Goal: Information Seeking & Learning: Learn about a topic

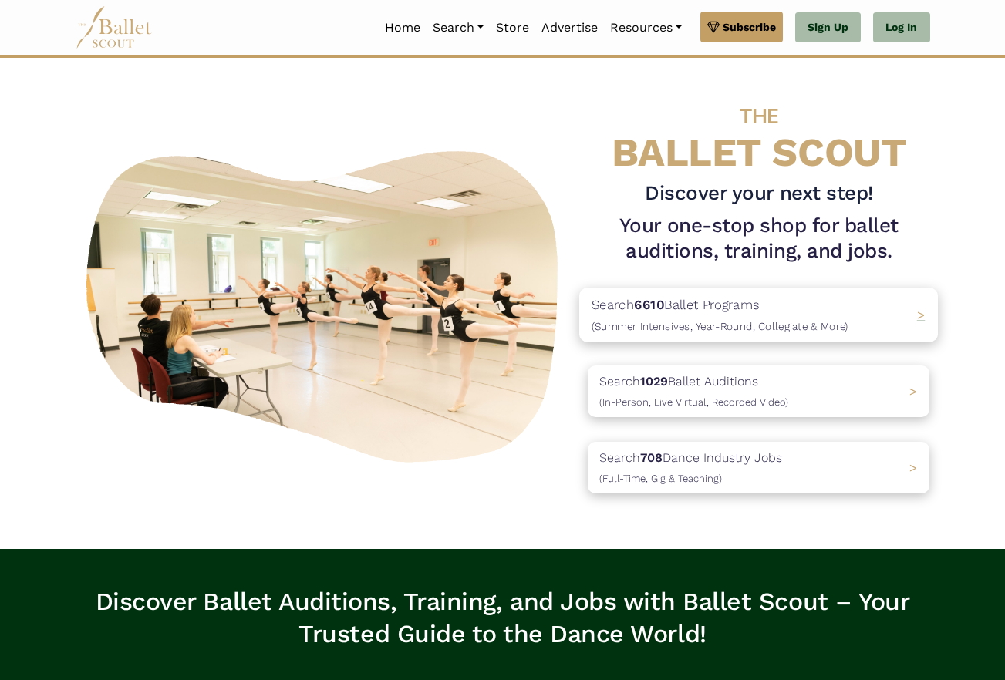
click at [904, 315] on div "Search 6610 Ballet Programs (Summer Intensives, Year-Round, Collegiate & More) >" at bounding box center [758, 315] width 359 height 54
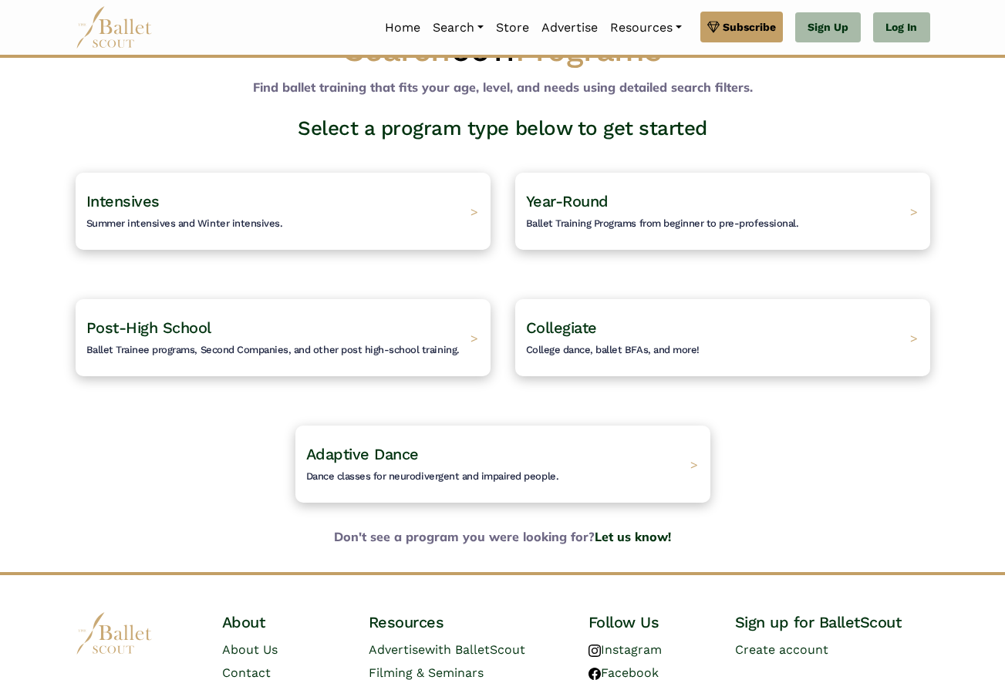
scroll to position [54, 0]
click at [315, 314] on div "Post-High School Ballet Trainee programs, Second Companies, and other post high…" at bounding box center [283, 336] width 436 height 81
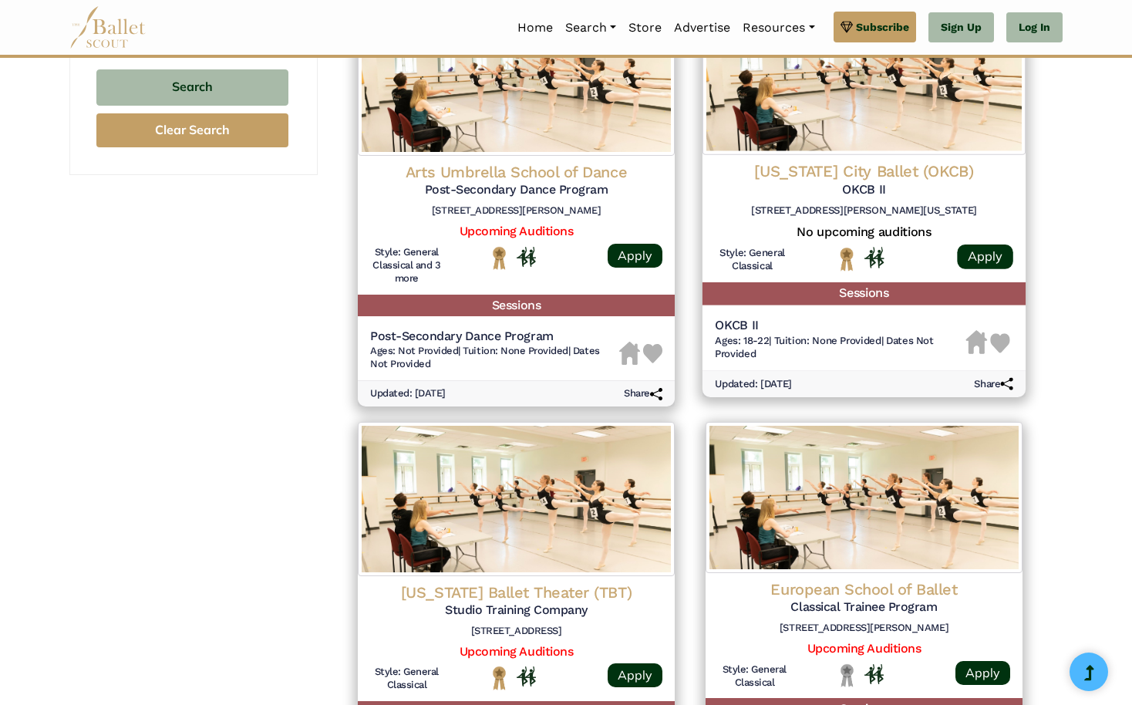
scroll to position [1530, 0]
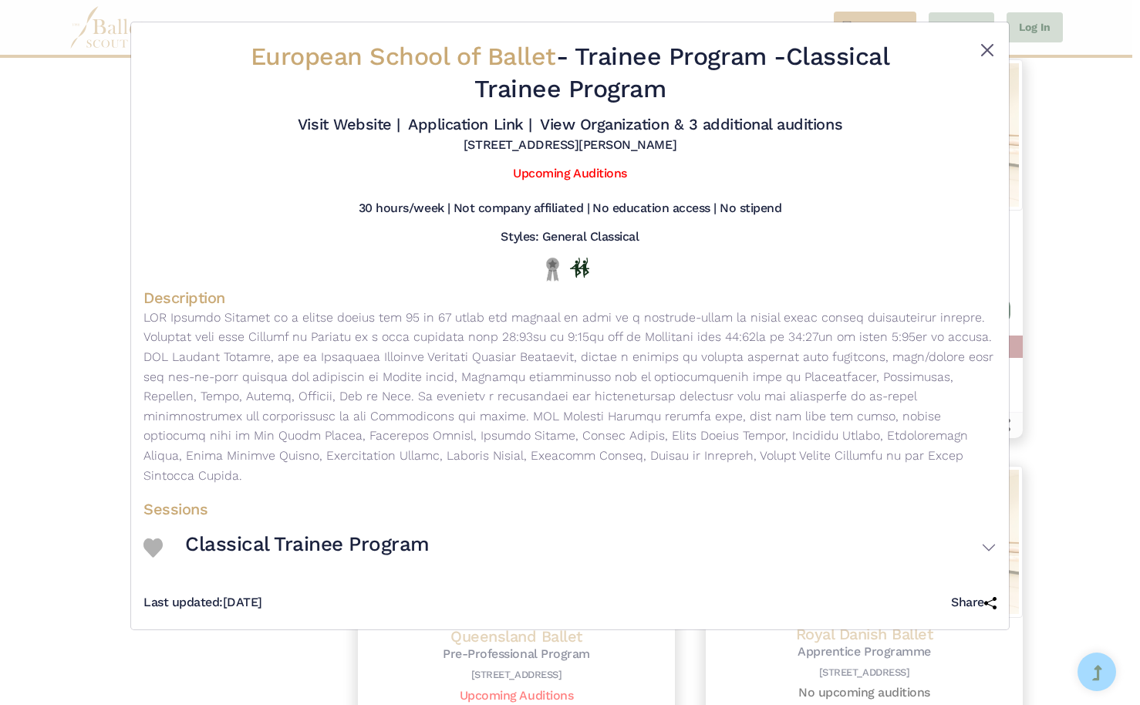
click at [987, 49] on button "Close" at bounding box center [987, 50] width 19 height 19
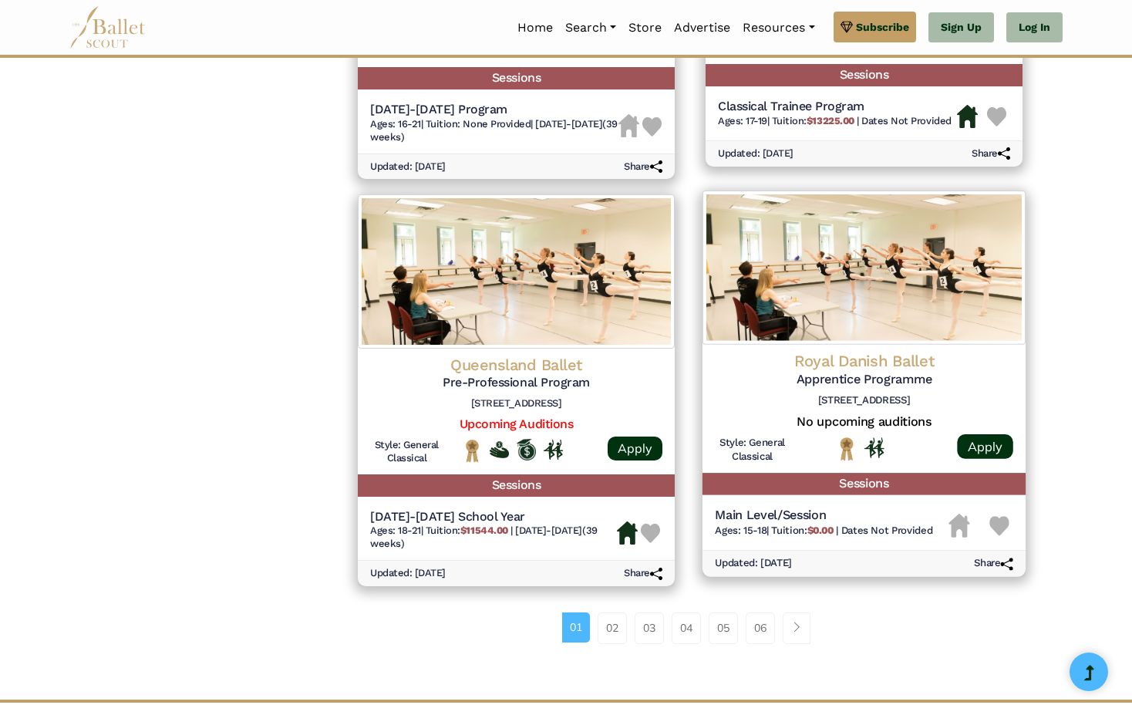
scroll to position [1888, 0]
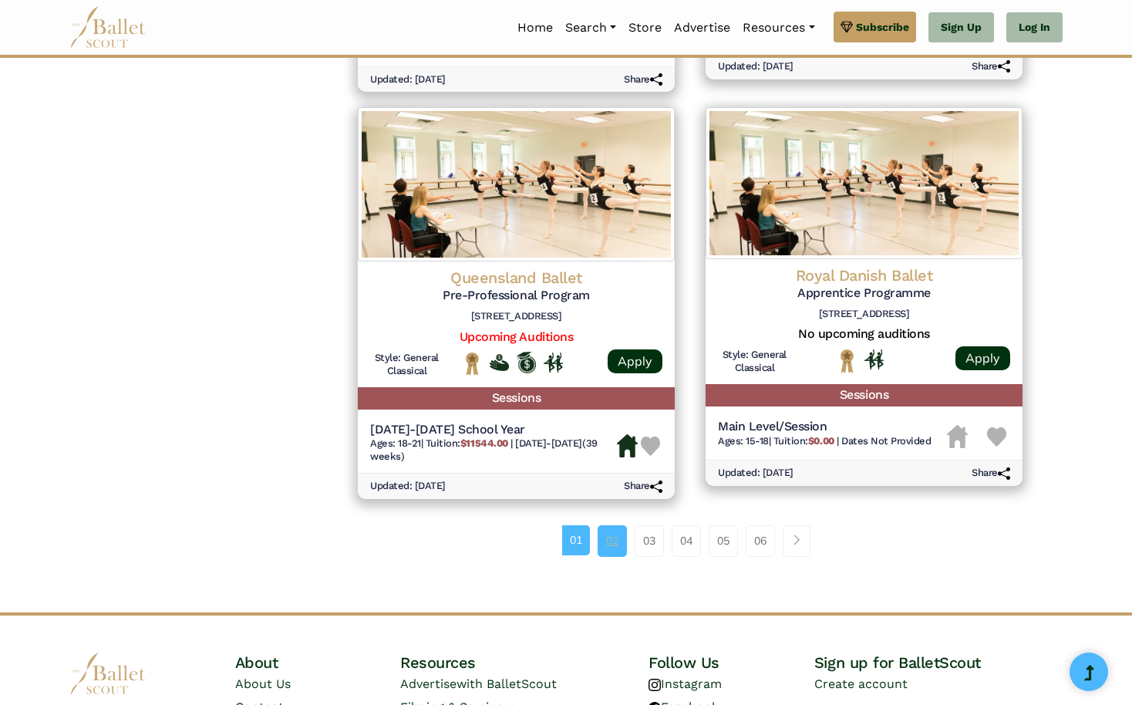
click at [611, 525] on link "02" at bounding box center [612, 540] width 29 height 31
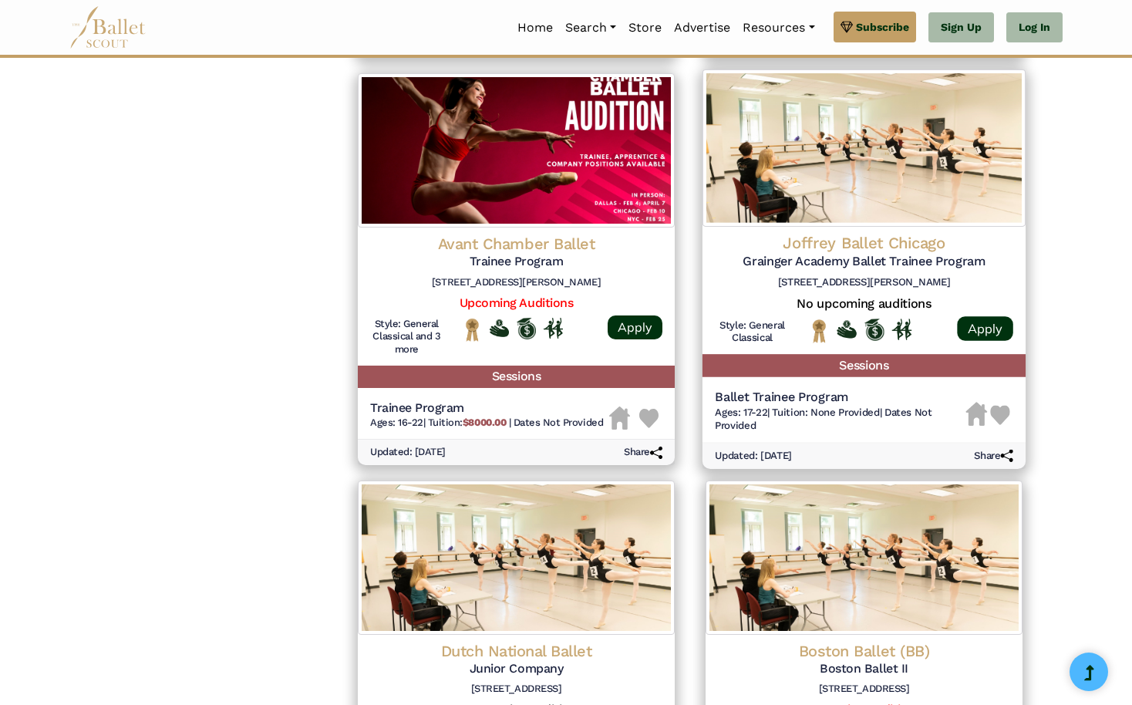
scroll to position [1520, 0]
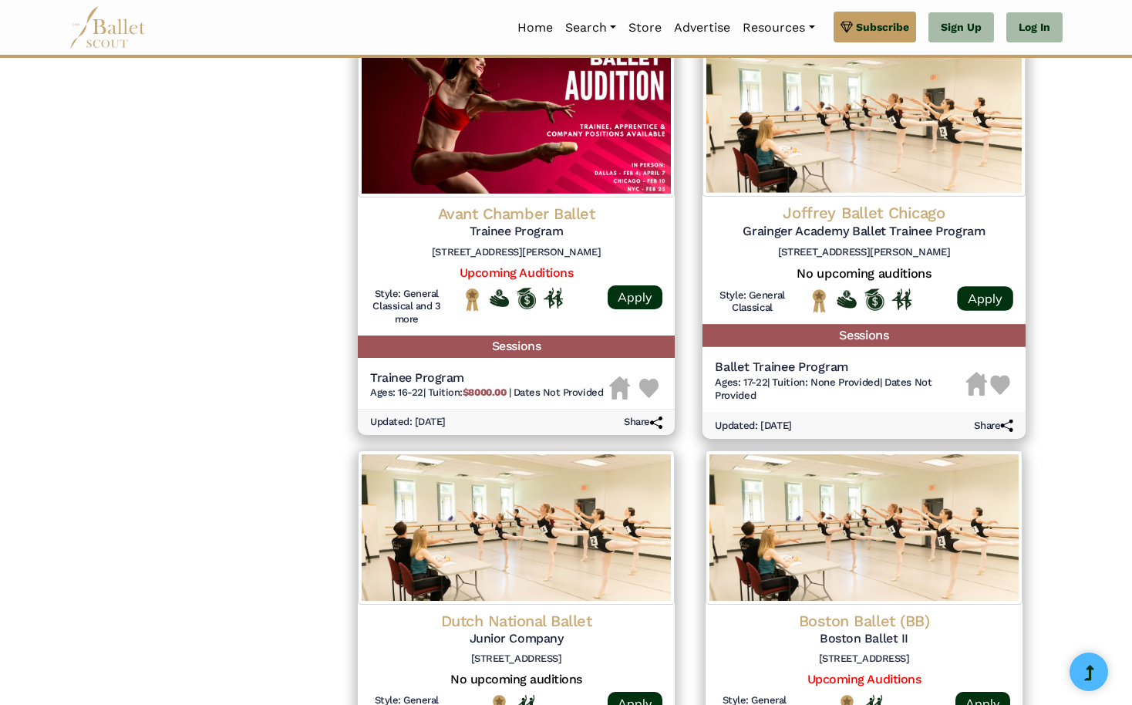
click at [870, 376] on span "Tuition: None Provided" at bounding box center [825, 382] width 107 height 12
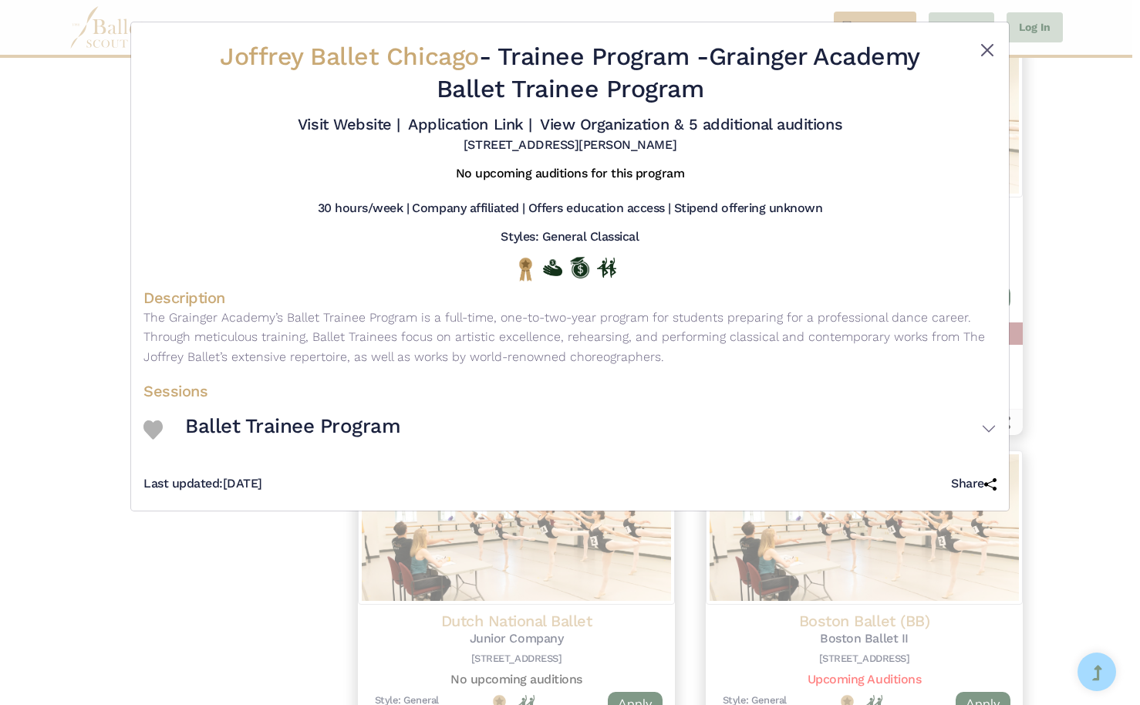
click at [986, 54] on button "Close" at bounding box center [987, 50] width 19 height 19
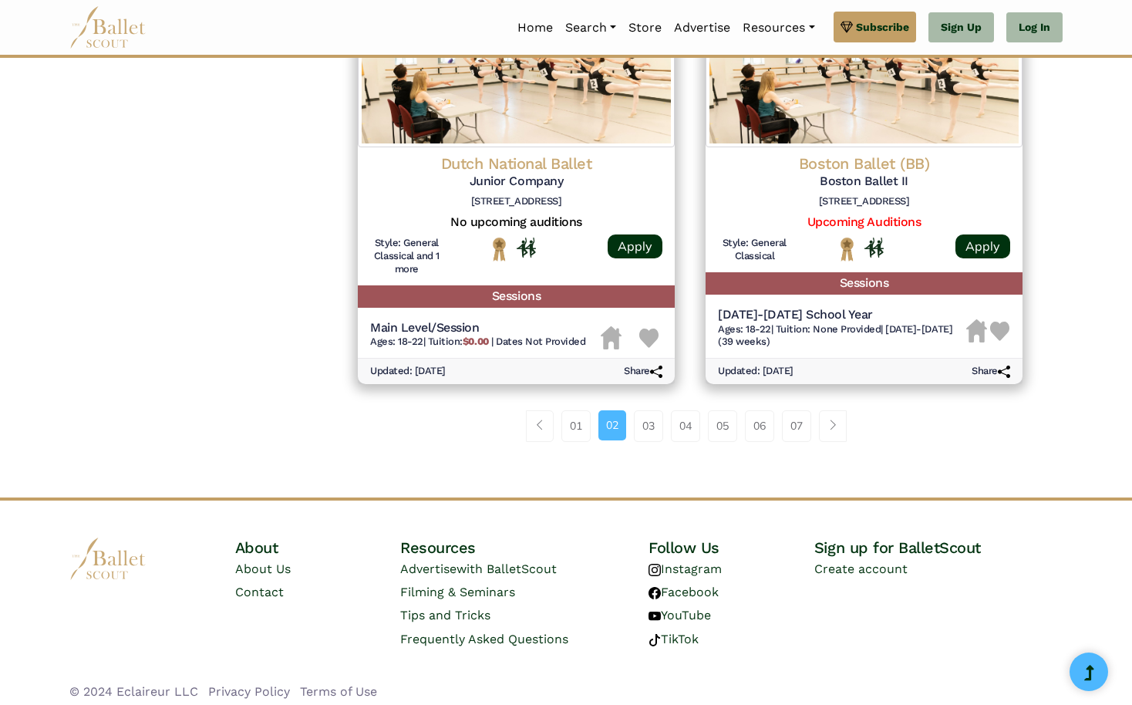
scroll to position [1952, 0]
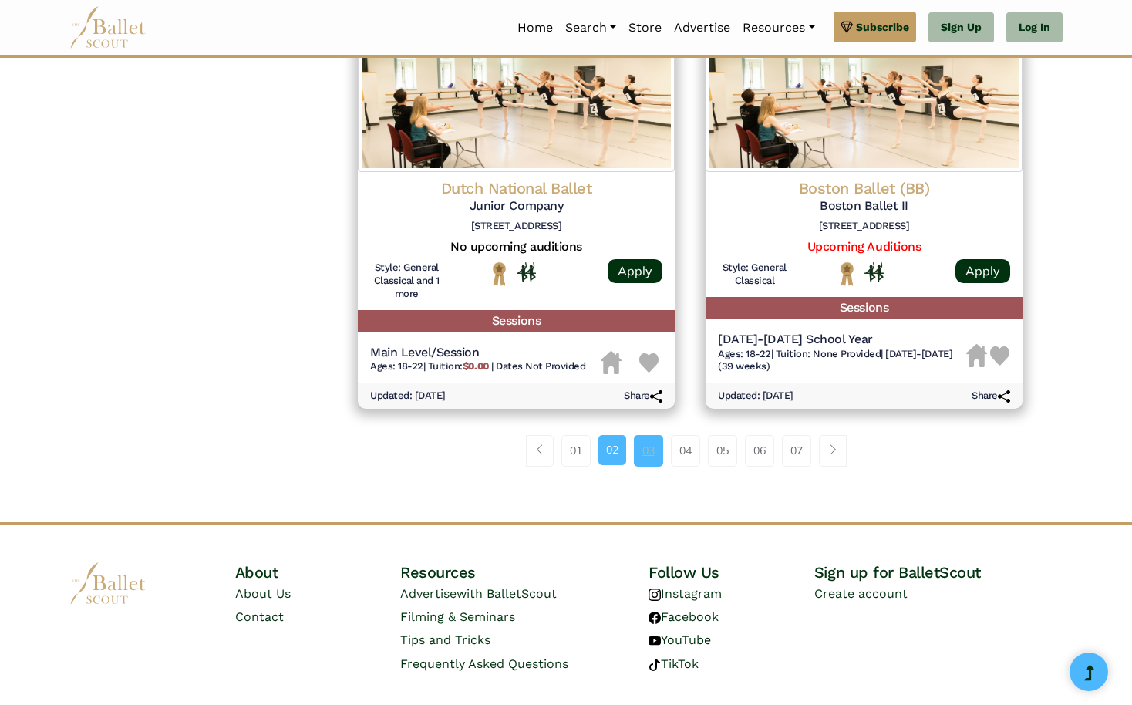
click at [649, 435] on link "03" at bounding box center [648, 450] width 29 height 31
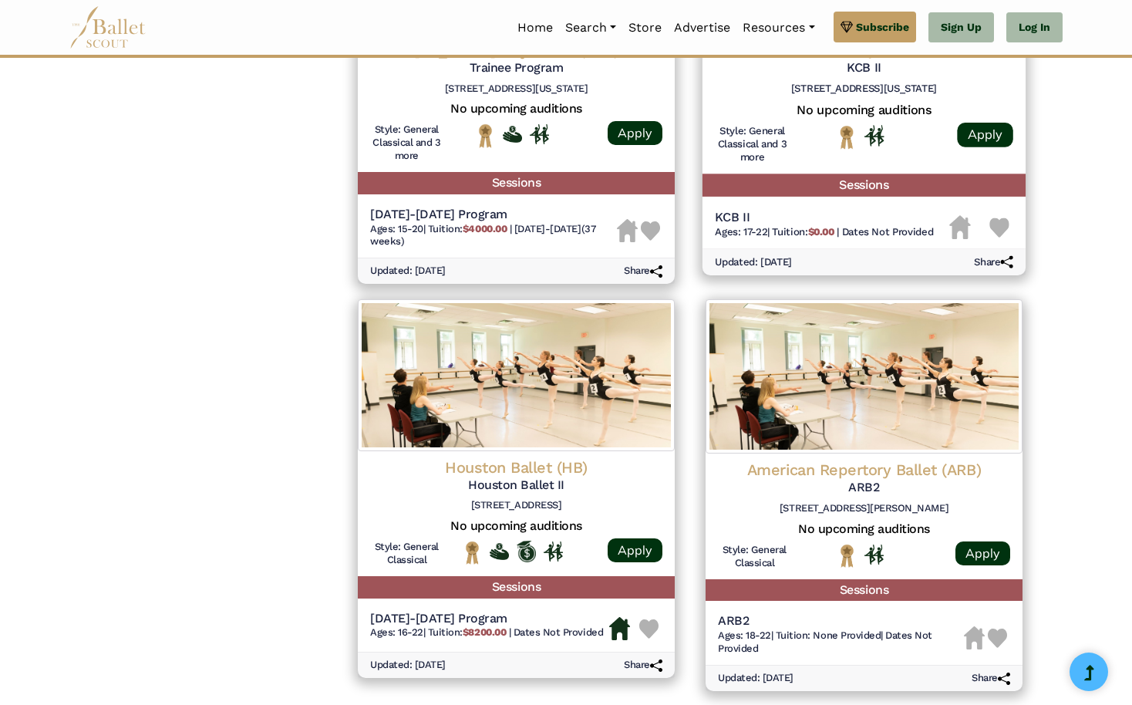
scroll to position [1821, 0]
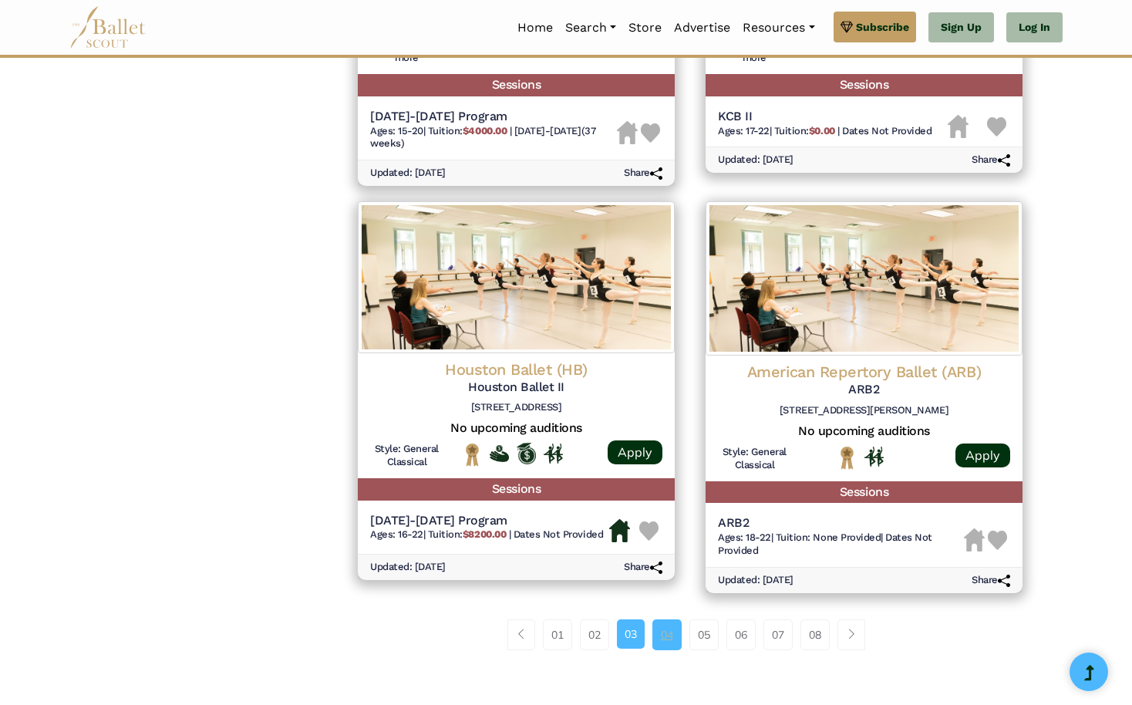
click at [671, 619] on link "04" at bounding box center [666, 634] width 29 height 31
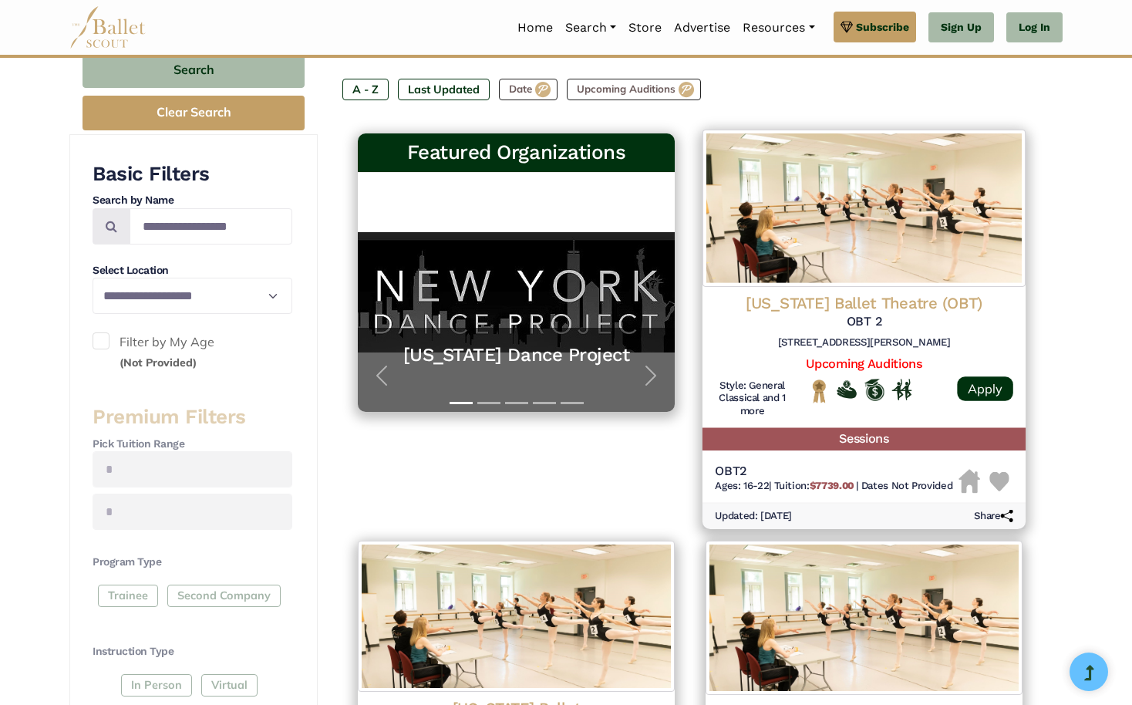
scroll to position [379, 0]
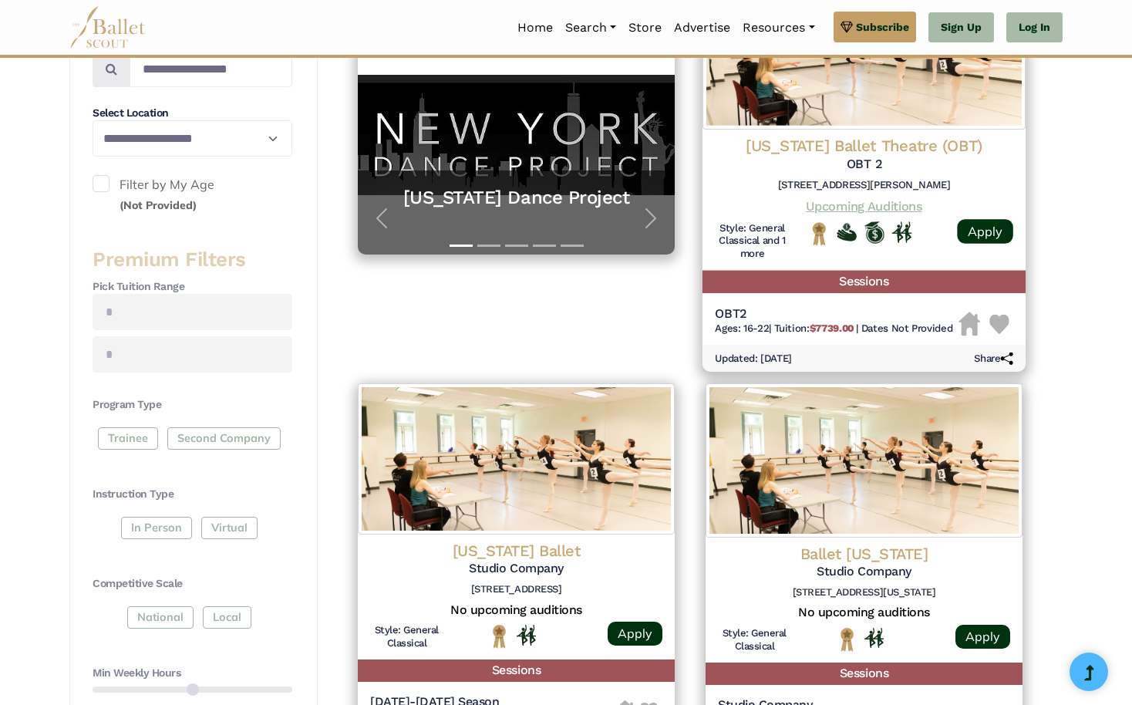
click at [891, 202] on link "Upcoming Auditions" at bounding box center [864, 205] width 116 height 15
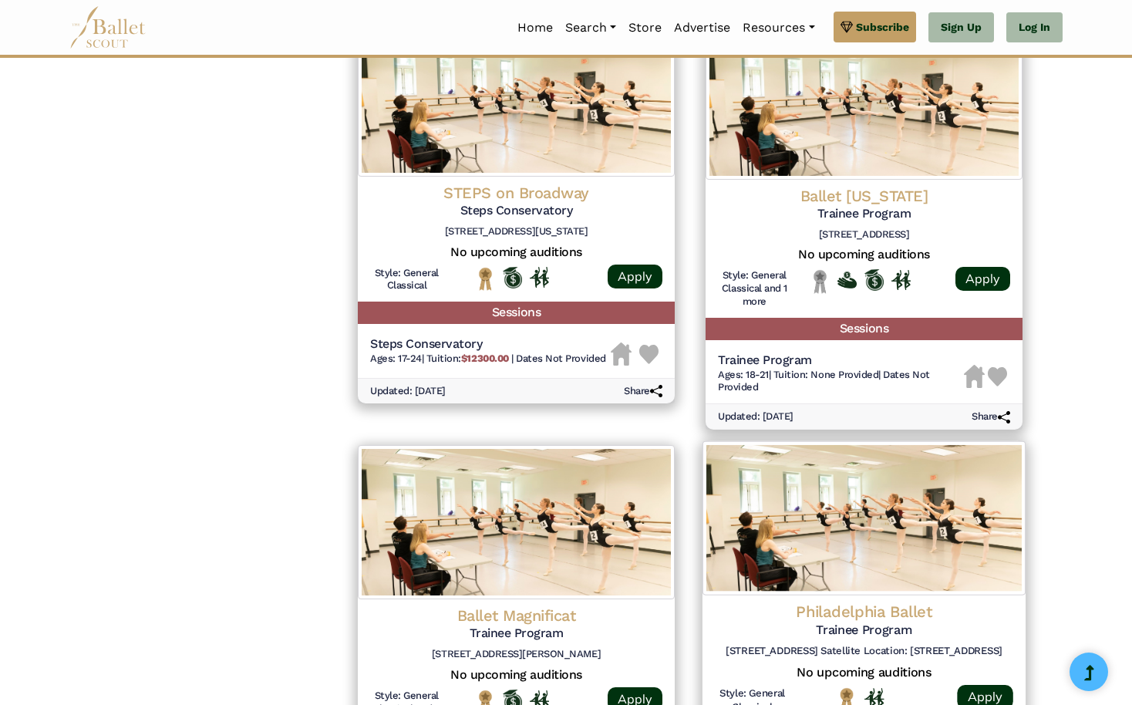
scroll to position [1531, 0]
